Goal: Check status: Check status

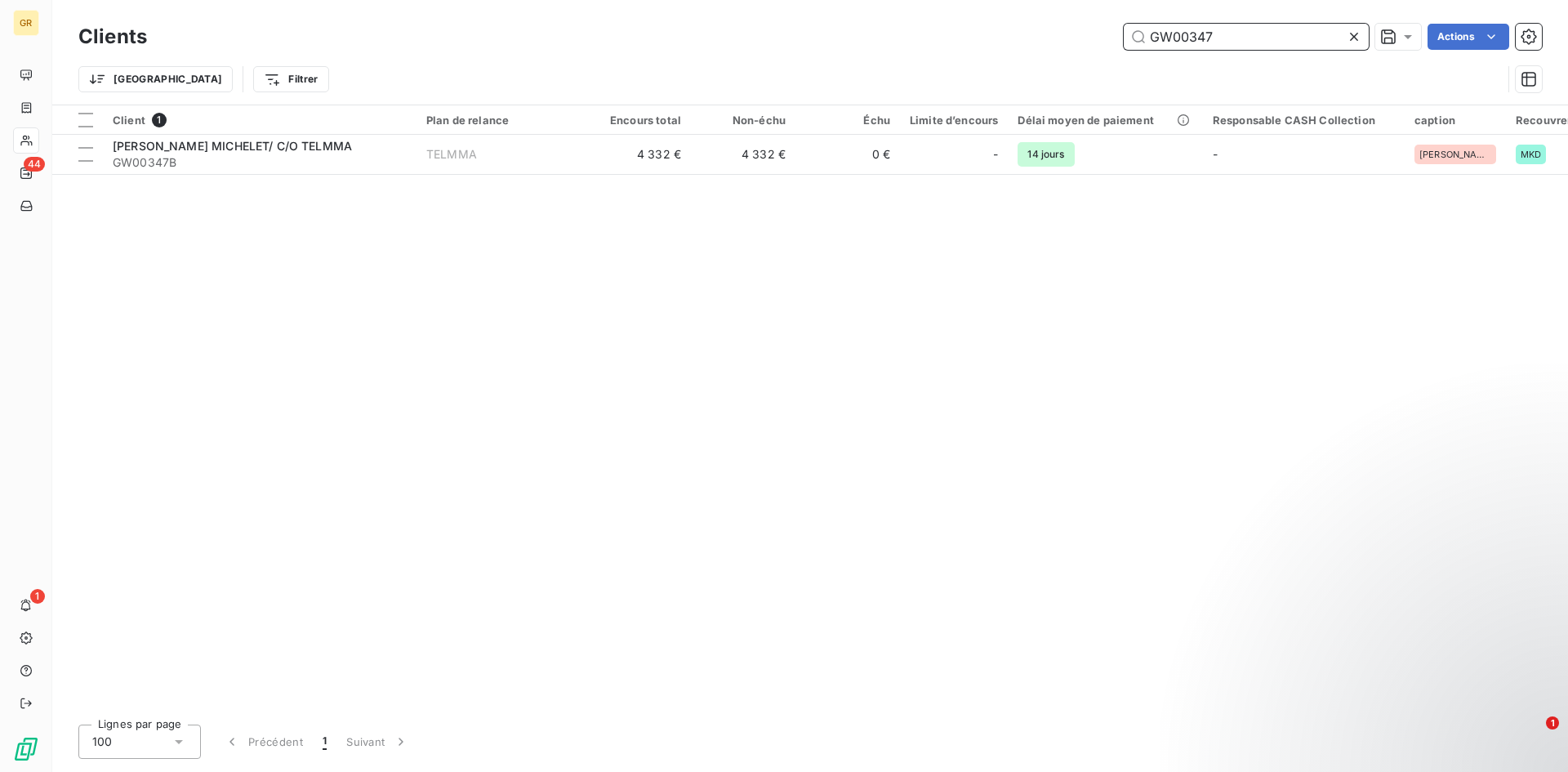
click at [1268, 41] on input "GW00347" at bounding box center [1246, 36] width 245 height 26
paste input "824"
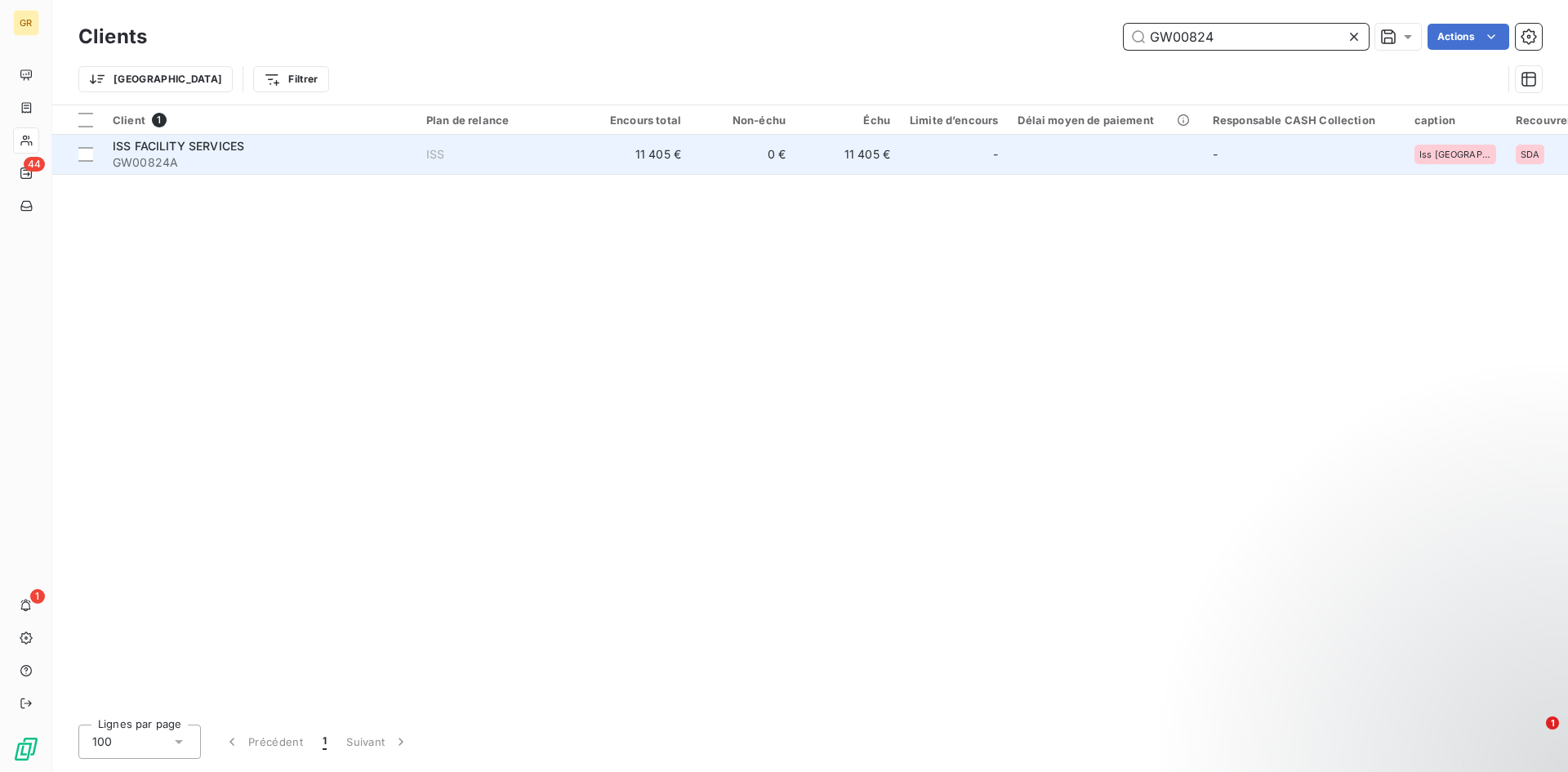
type input "GW00824"
click at [304, 161] on span "GW00824A" at bounding box center [260, 162] width 294 height 16
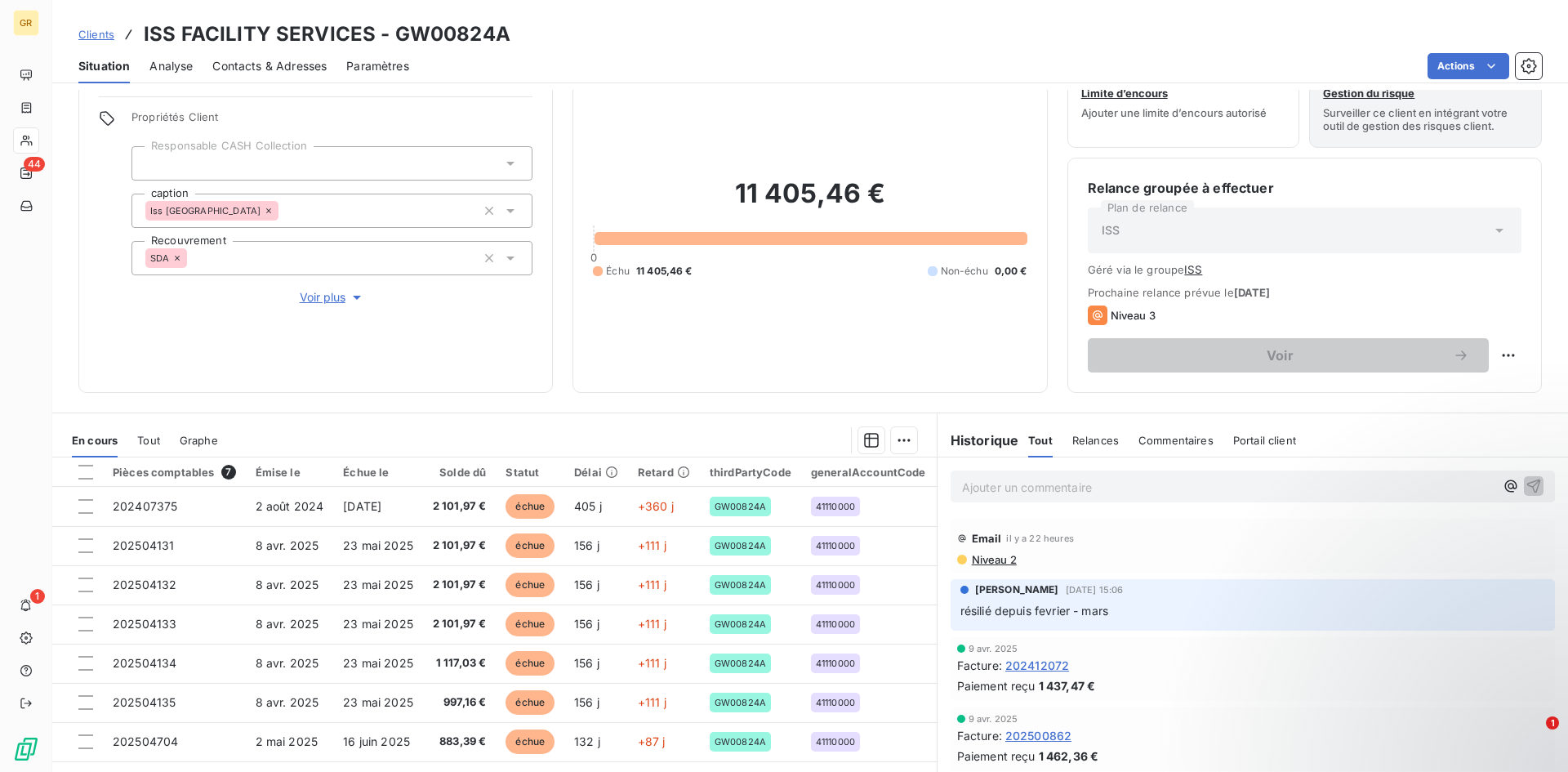
scroll to position [82, 0]
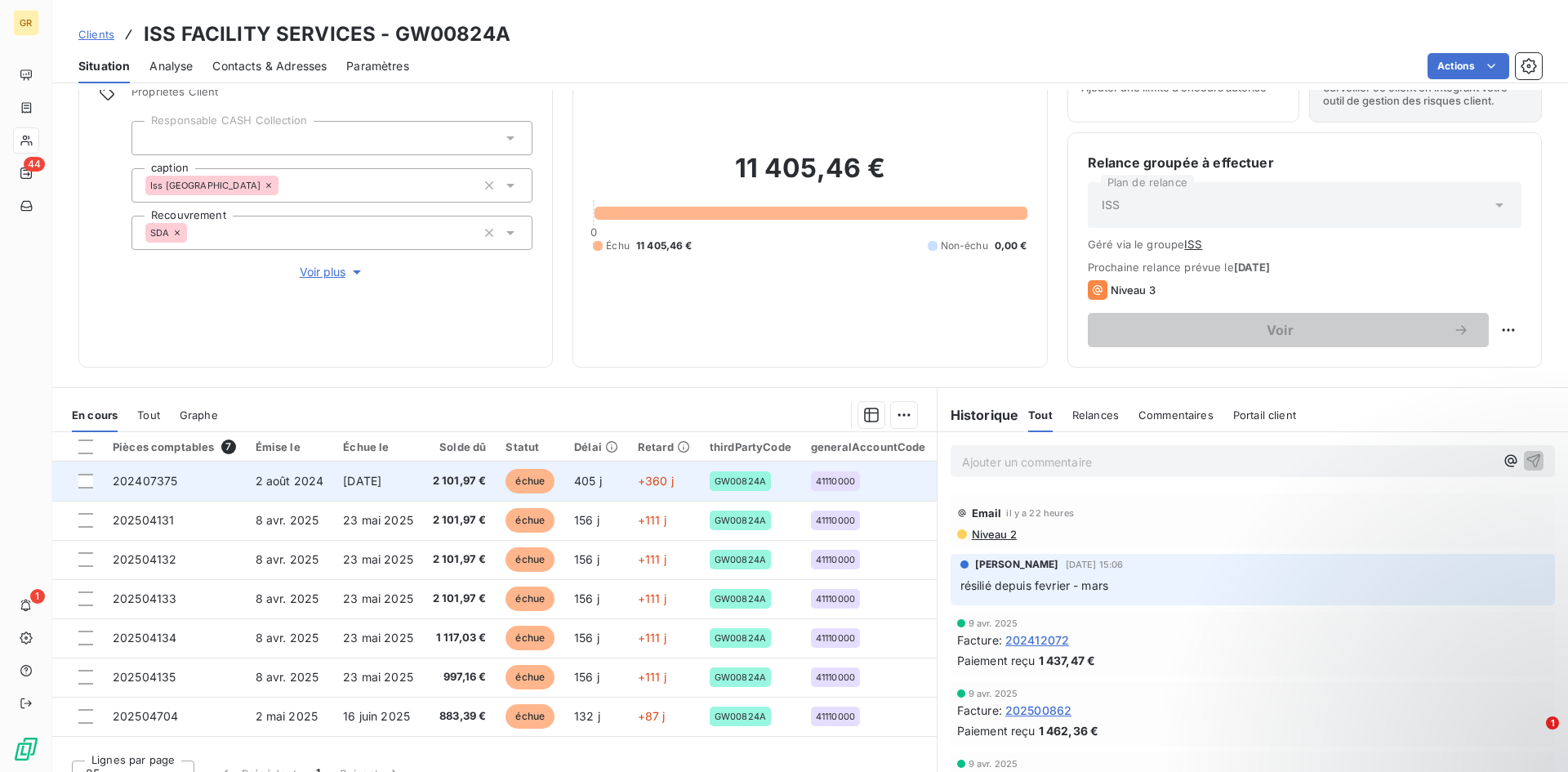
click at [381, 480] on span "[DATE]" at bounding box center [362, 480] width 38 height 14
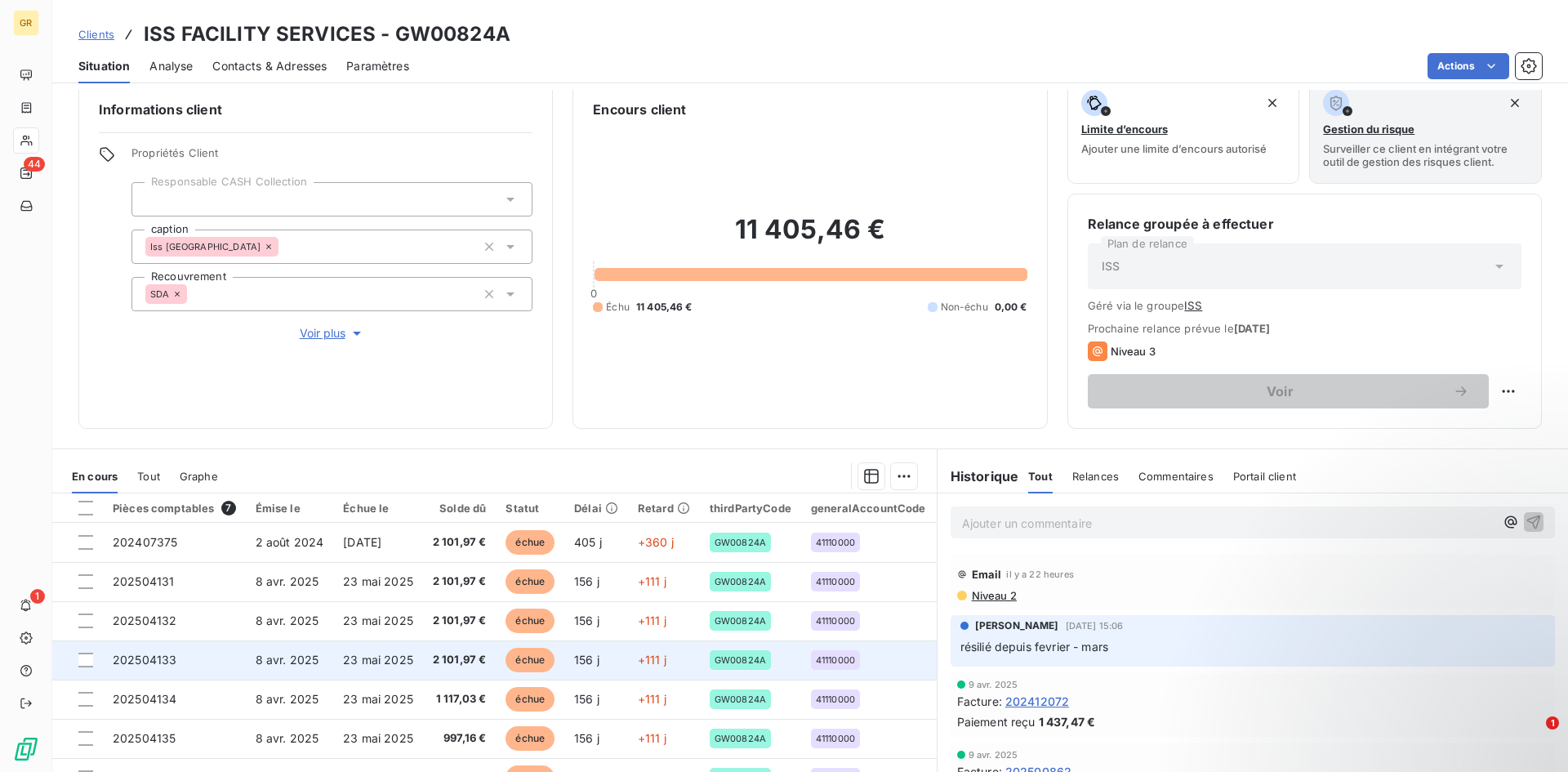
scroll to position [82, 0]
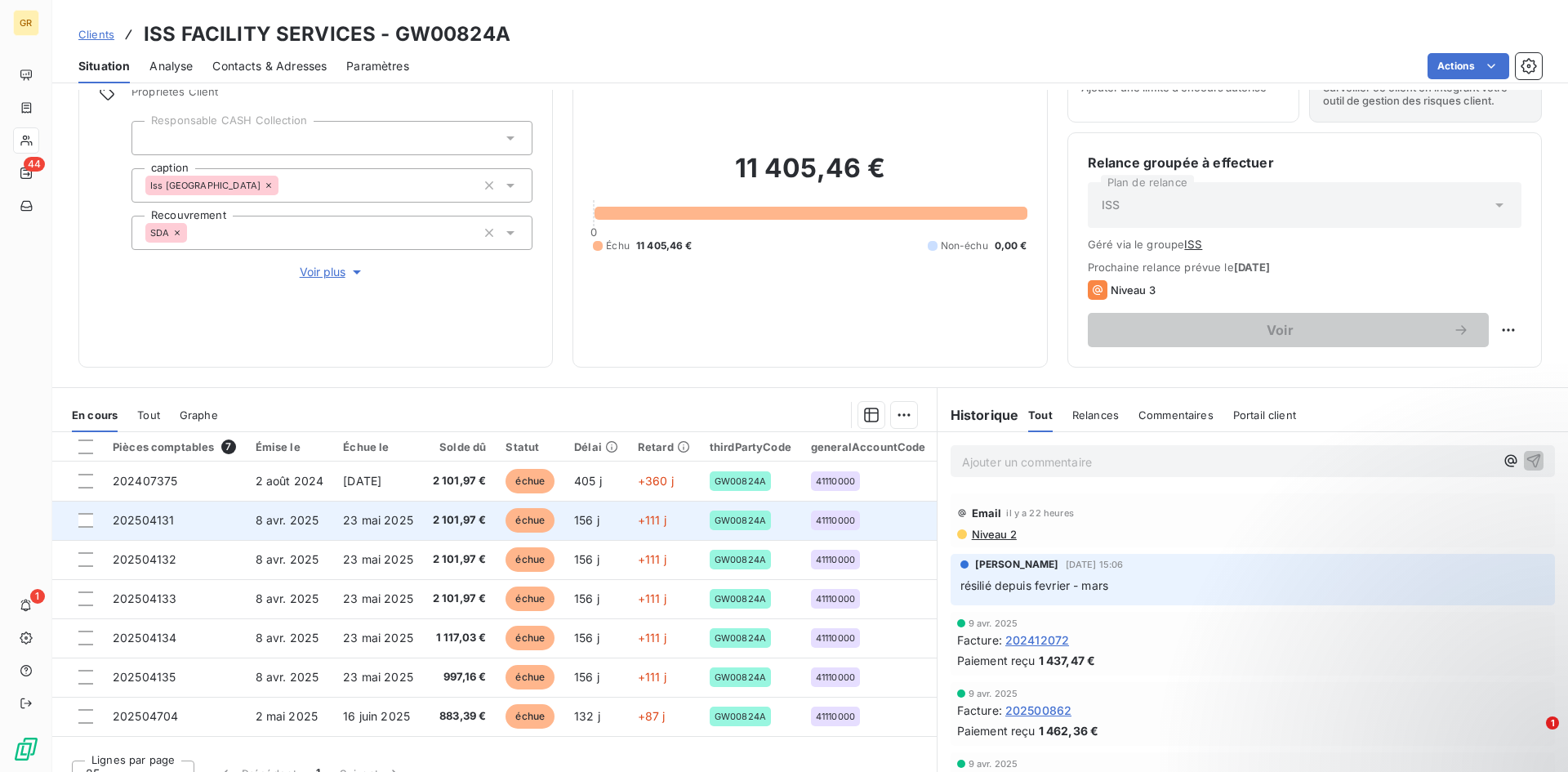
click at [429, 535] on td "2 101,97 €" at bounding box center [459, 519] width 73 height 39
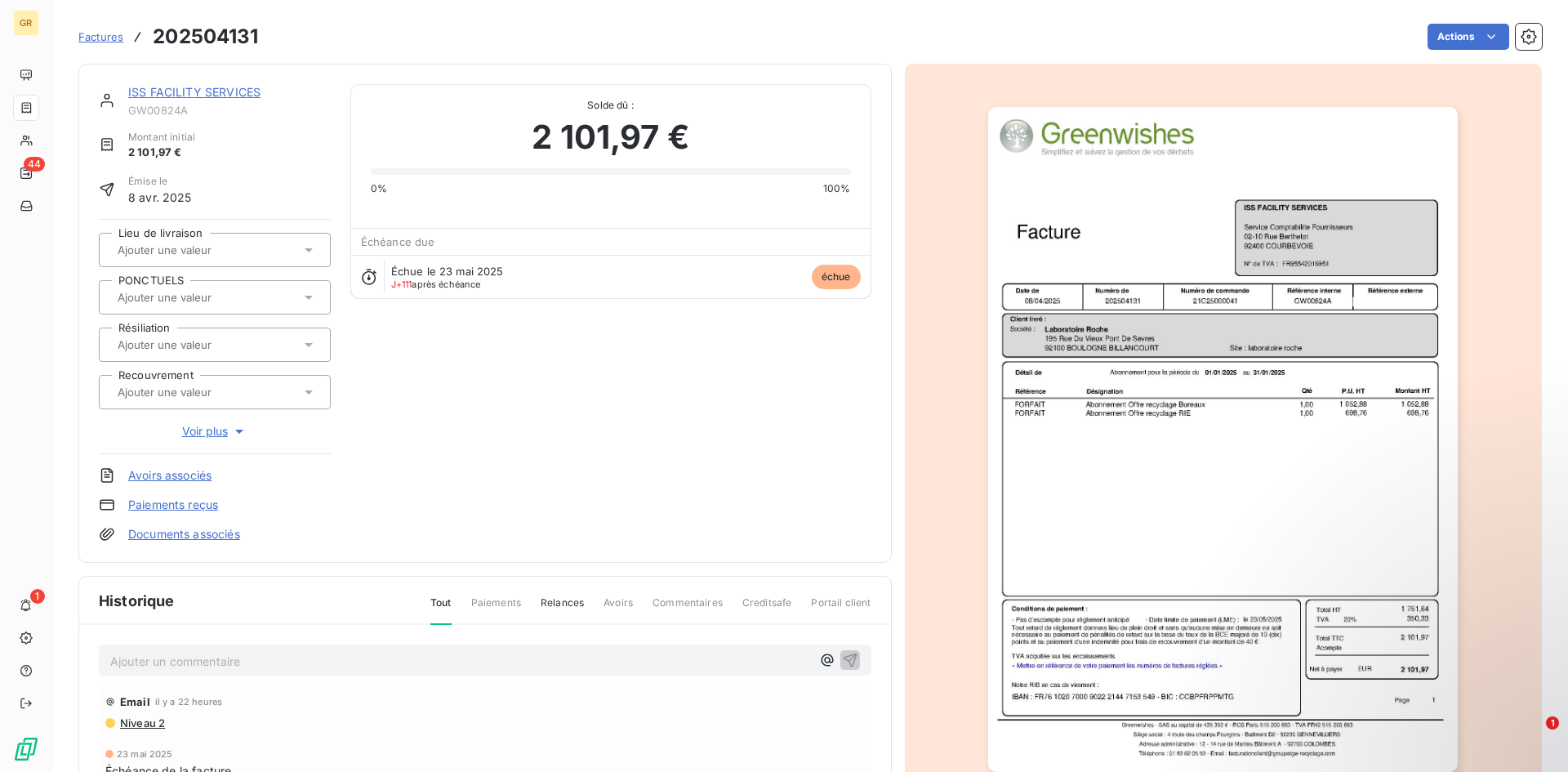
click at [1176, 415] on img "button" at bounding box center [1222, 439] width 469 height 665
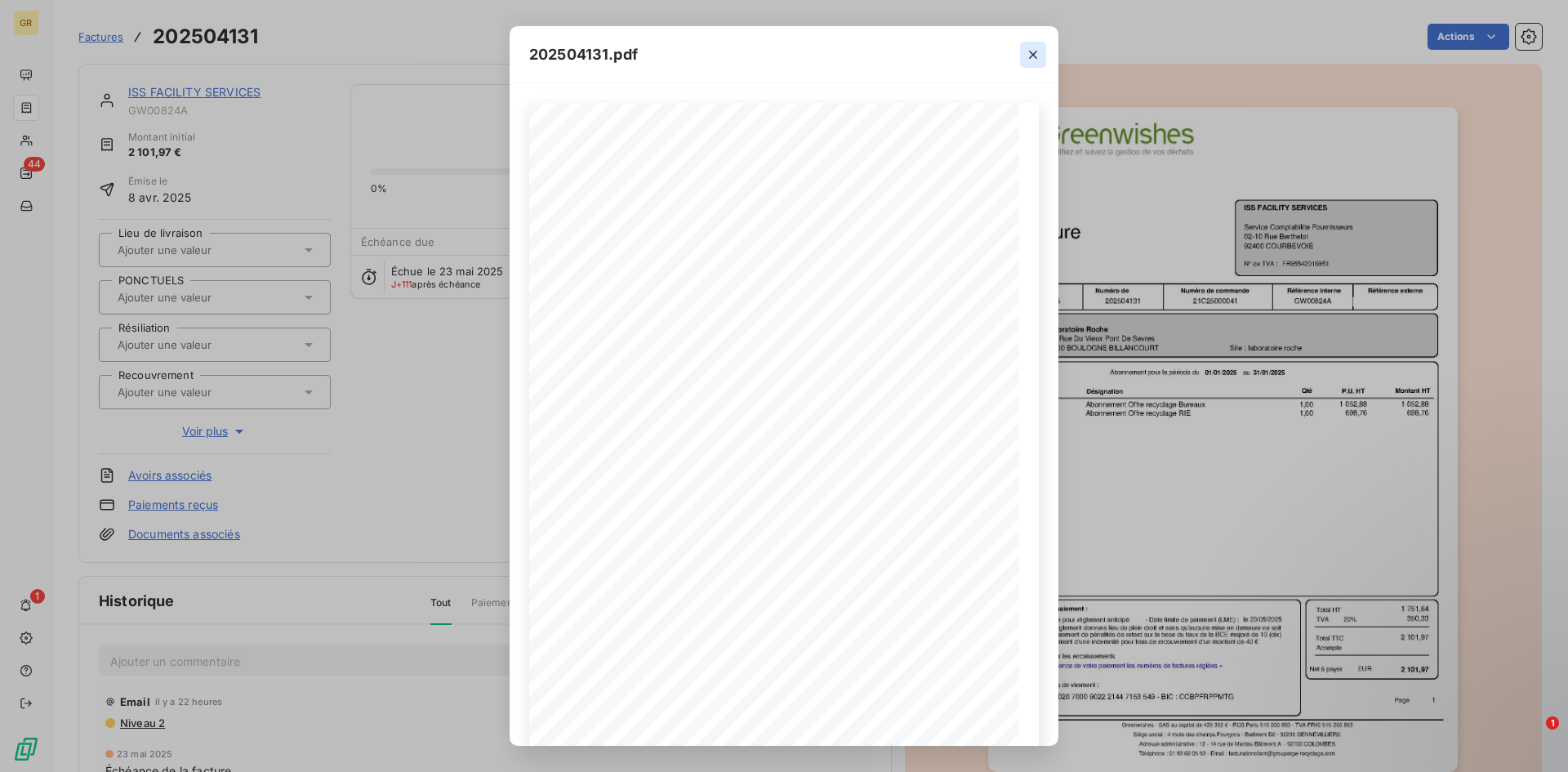
click at [1034, 53] on icon "button" at bounding box center [1032, 54] width 8 height 8
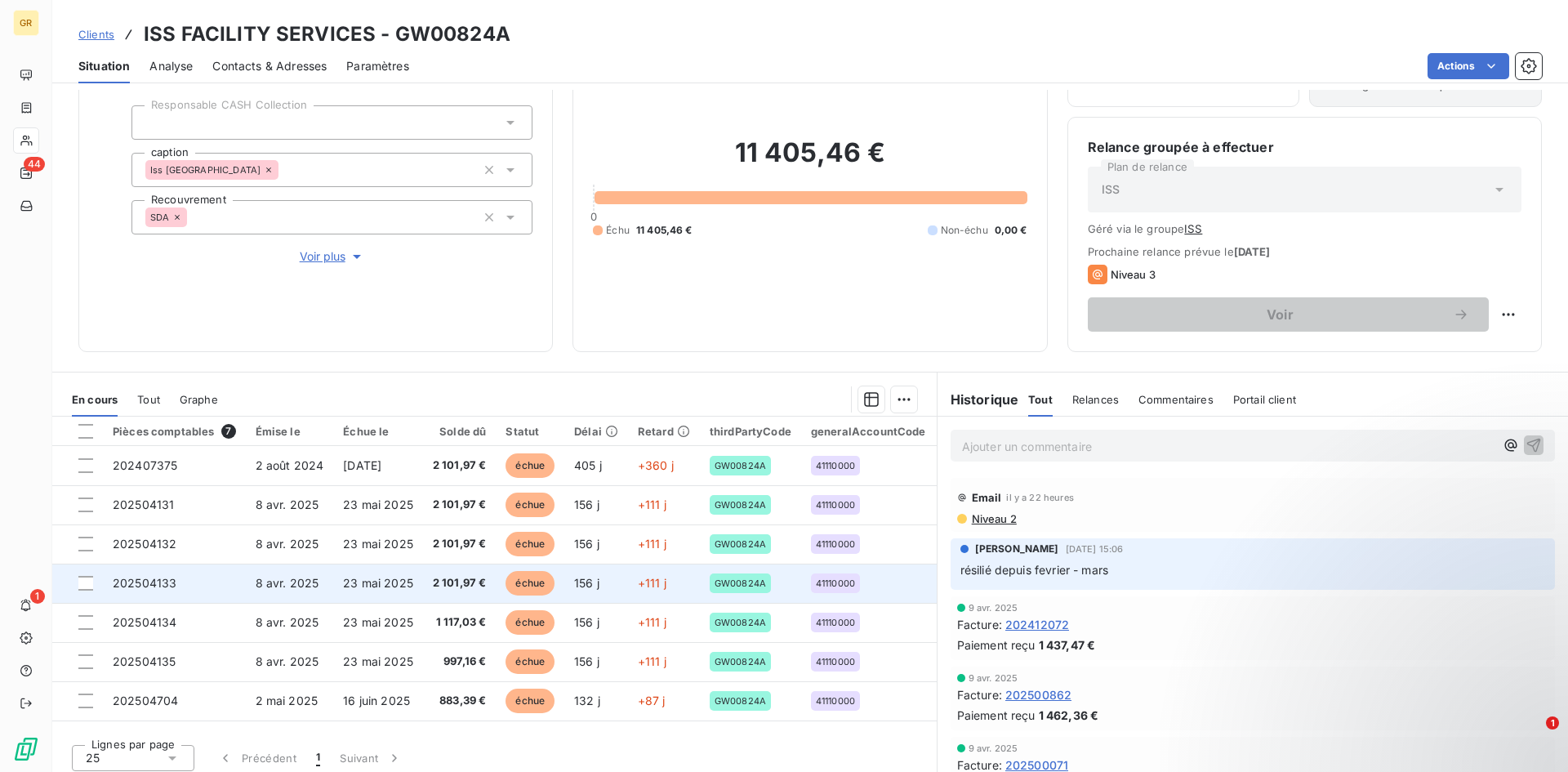
scroll to position [105, 0]
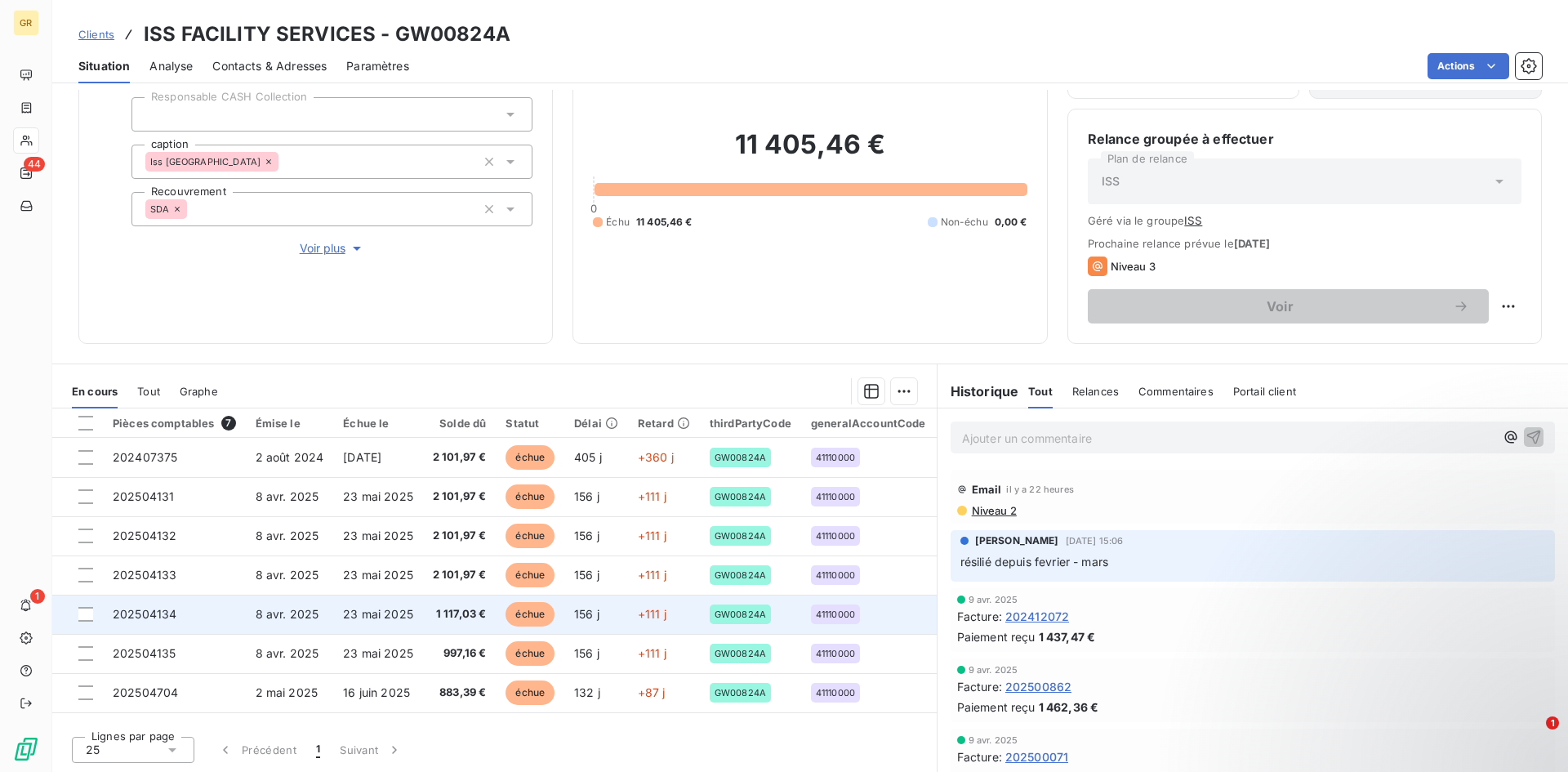
click at [453, 602] on td "1 117,03 €" at bounding box center [459, 613] width 73 height 39
